Goal: Information Seeking & Learning: Learn about a topic

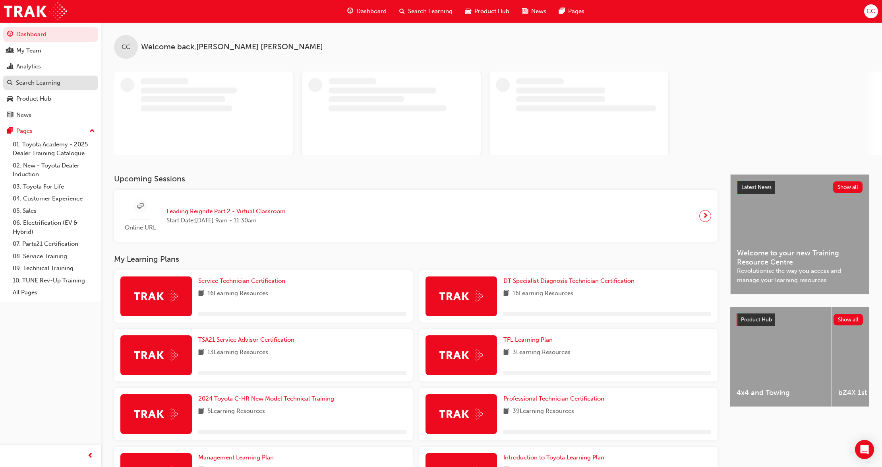
click at [31, 81] on div "Search Learning" at bounding box center [38, 82] width 45 height 9
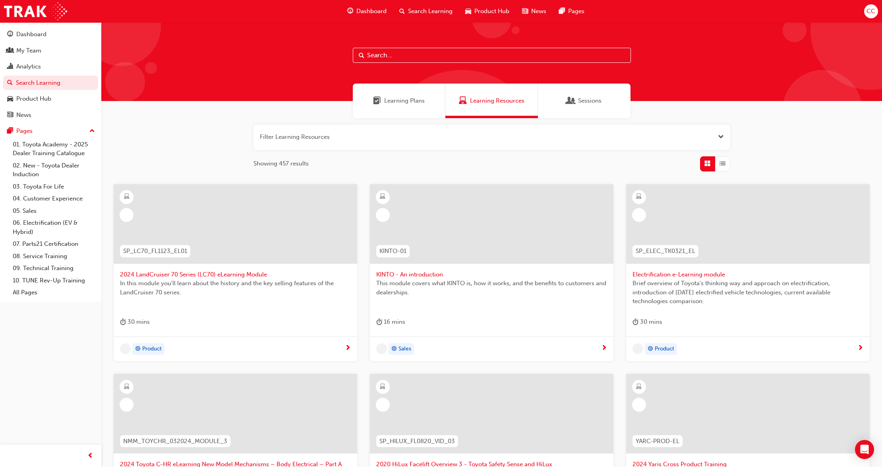
click at [427, 59] on input "text" at bounding box center [492, 55] width 278 height 15
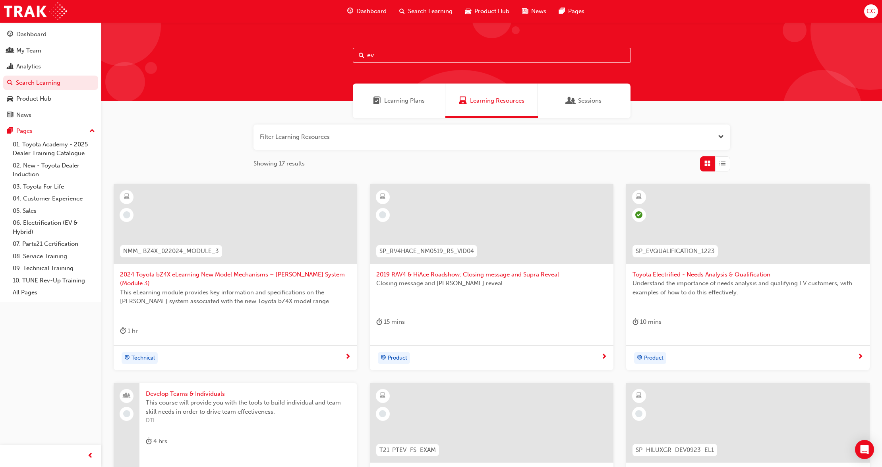
drag, startPoint x: 395, startPoint y: 56, endPoint x: 355, endPoint y: 53, distance: 39.8
click at [360, 54] on div "ev" at bounding box center [492, 55] width 278 height 15
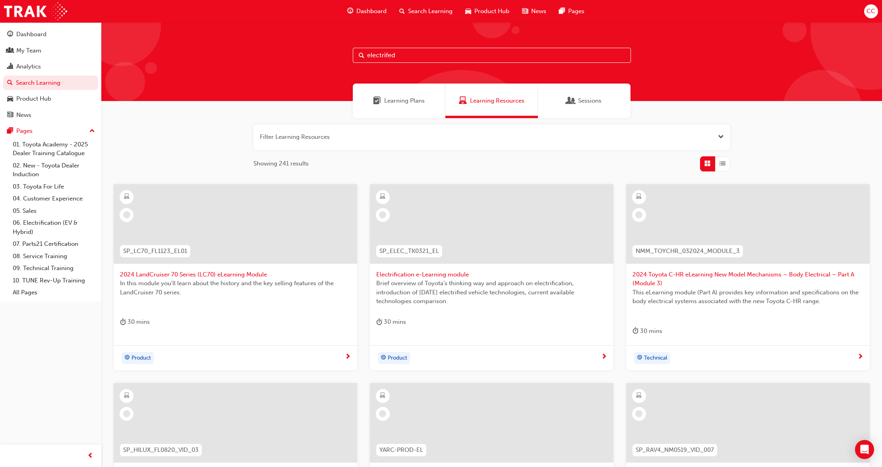
type input "electrifed"
